Goal: Check status: Check status

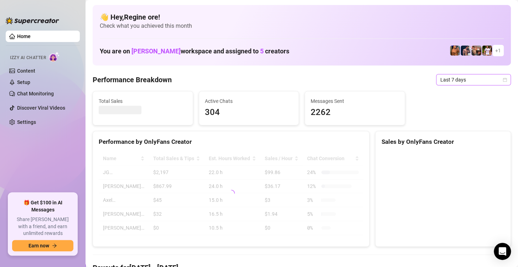
click at [469, 80] on span "Last 7 days" at bounding box center [473, 79] width 66 height 11
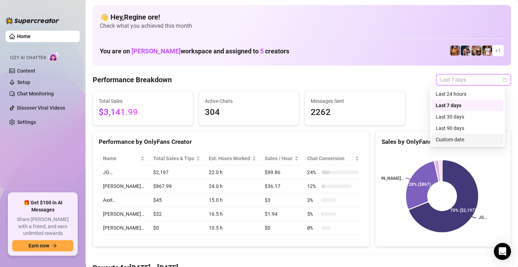
click at [444, 136] on div "Custom date" at bounding box center [467, 140] width 63 height 8
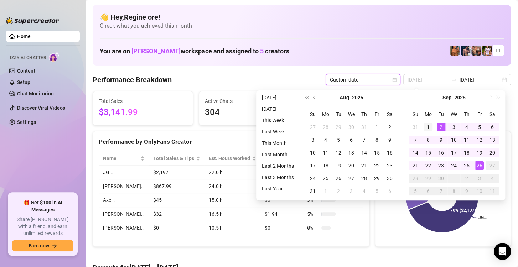
type input "2025-09-01"
click at [429, 127] on div "1" at bounding box center [428, 127] width 9 height 9
type input "[DATE]"
click at [478, 166] on div "26" at bounding box center [479, 165] width 9 height 9
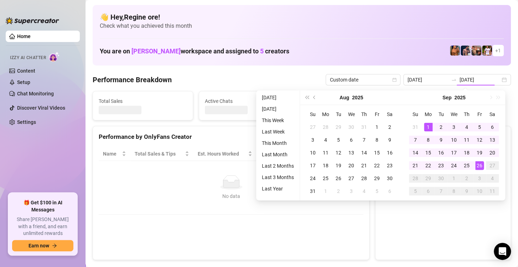
type input "2025-09-01"
